Goal: Information Seeking & Learning: Understand process/instructions

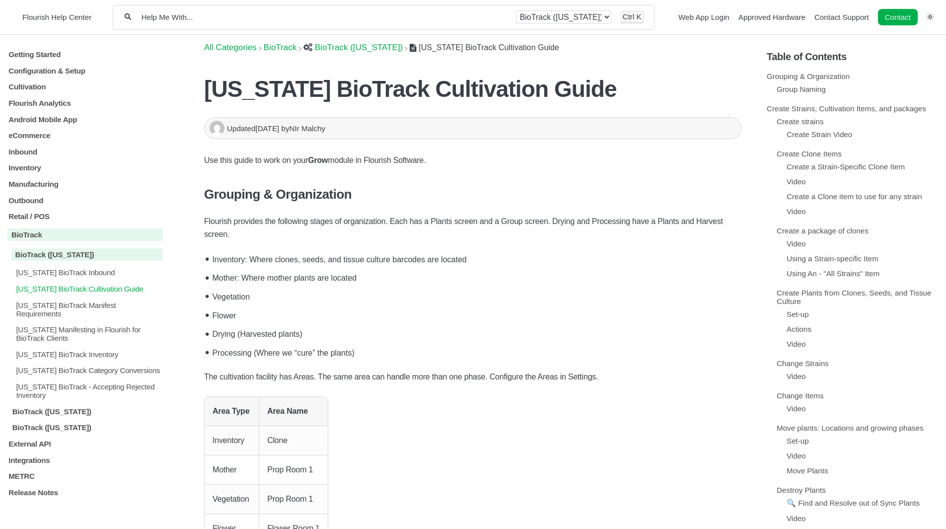
scroll to position [1767, 0]
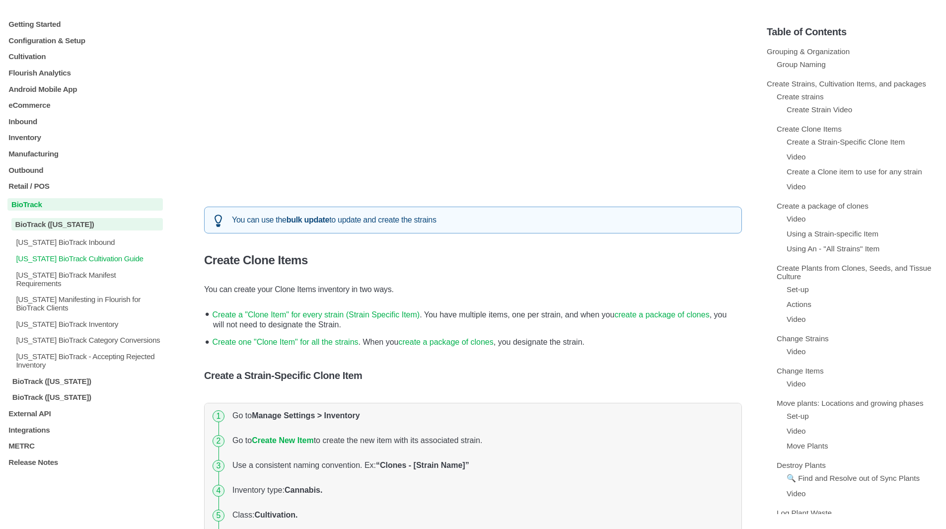
click at [35, 204] on p "BioTrack" at bounding box center [84, 204] width 155 height 12
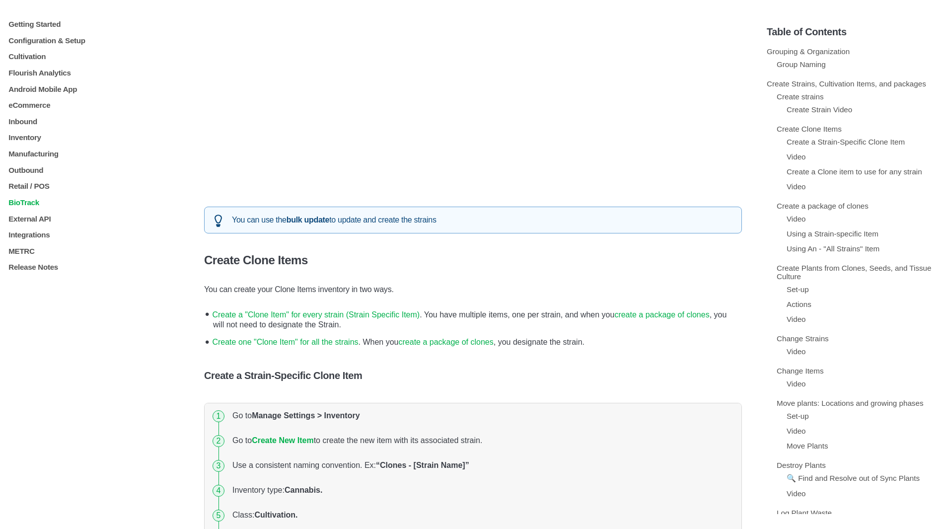
click at [27, 203] on p "BioTrack" at bounding box center [84, 202] width 155 height 8
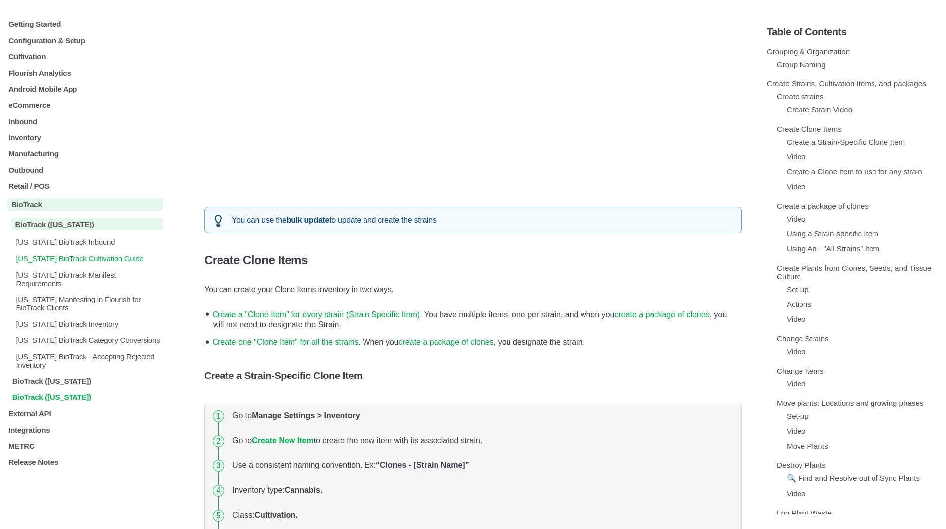
click at [63, 393] on p "BioTrack ([US_STATE])" at bounding box center [86, 397] width 151 height 8
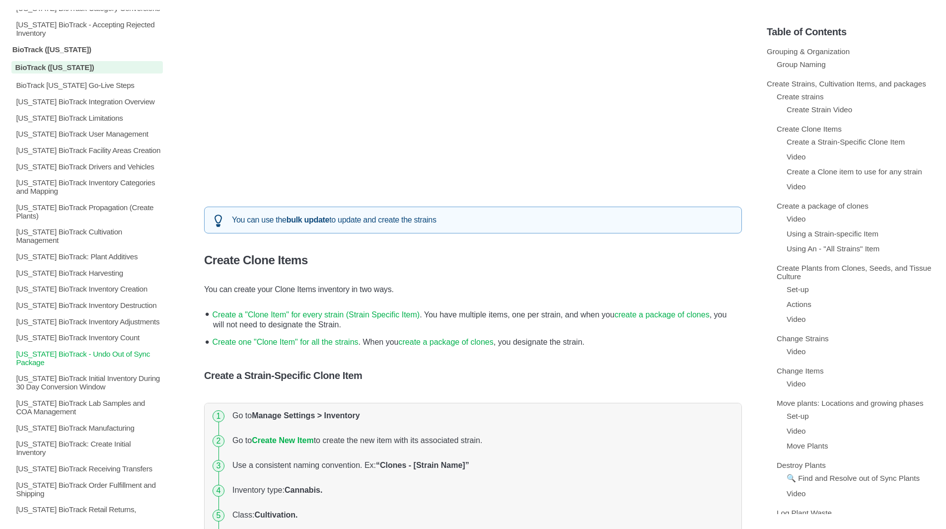
scroll to position [338, 0]
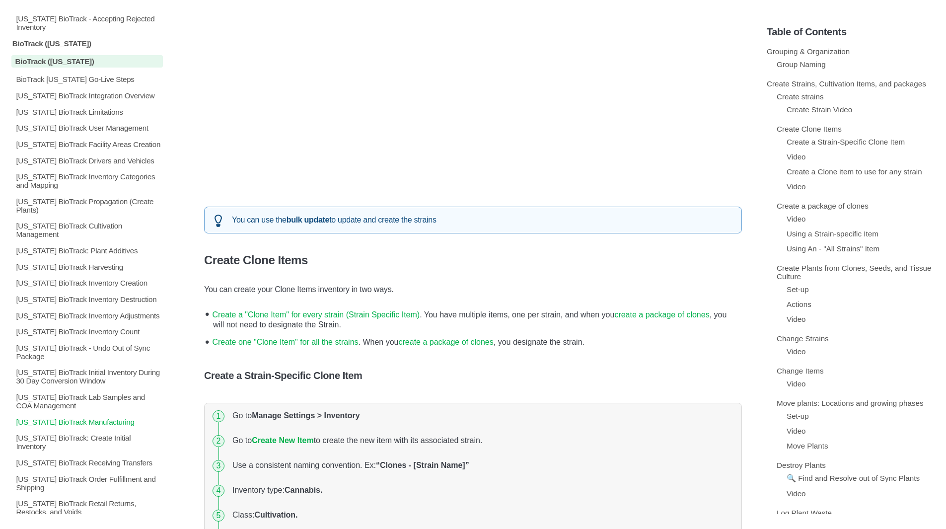
click at [104, 426] on p "[US_STATE] BioTrack Manufacturing" at bounding box center [89, 421] width 148 height 8
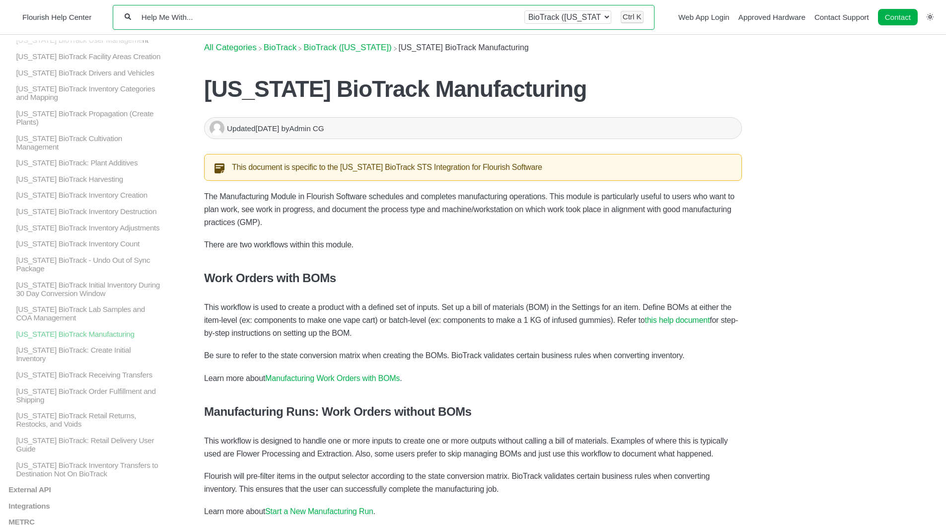
click at [250, 15] on input "Help Me With..." at bounding box center [327, 16] width 374 height 9
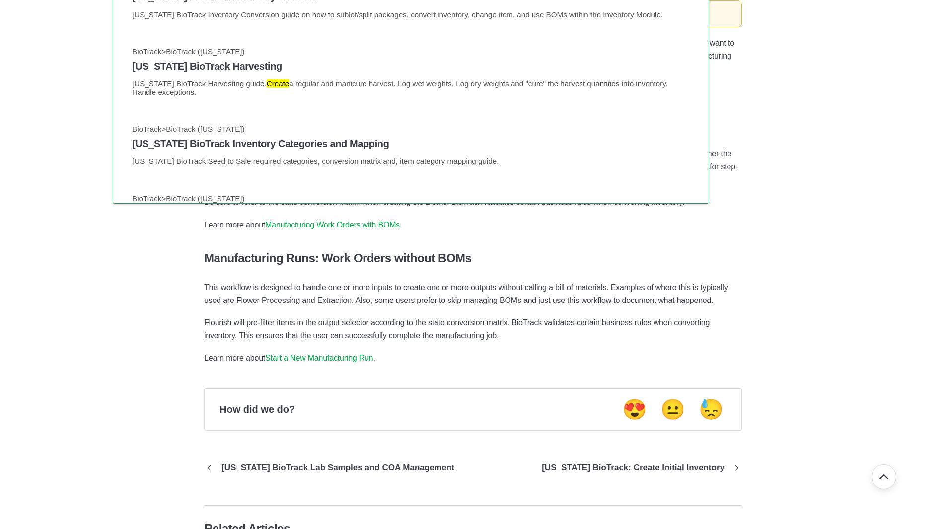
scroll to position [73, 0]
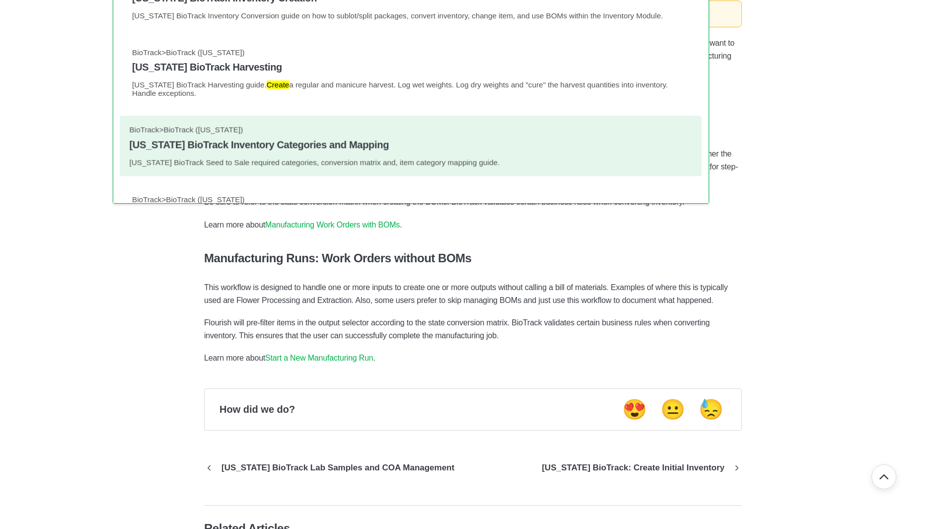
type input "create lot"
click at [283, 139] on link "BioTrack > BioTrack ([US_STATE]) [US_STATE] BioTrack Inventory Categories and M…" at bounding box center [411, 146] width 562 height 41
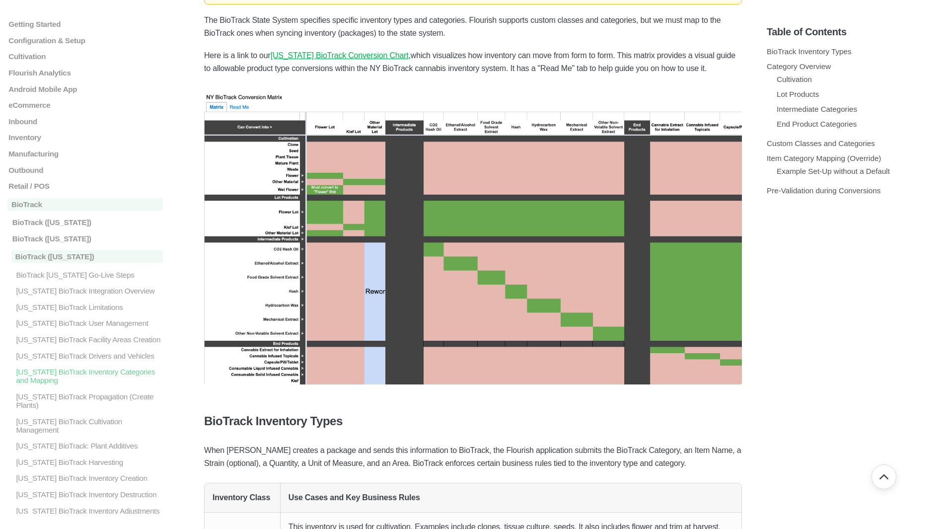
scroll to position [204, 0]
click at [483, 212] on img at bounding box center [473, 237] width 538 height 291
